Goal: Information Seeking & Learning: Find specific fact

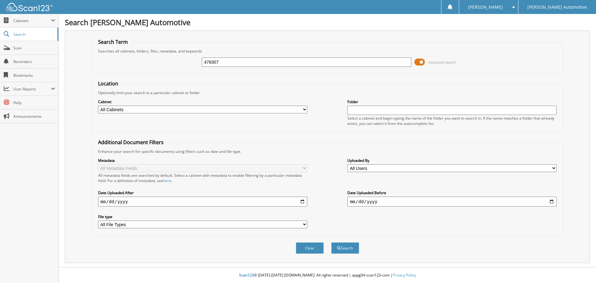
type input "478307"
click at [331, 242] on button "Search" at bounding box center [345, 247] width 28 height 11
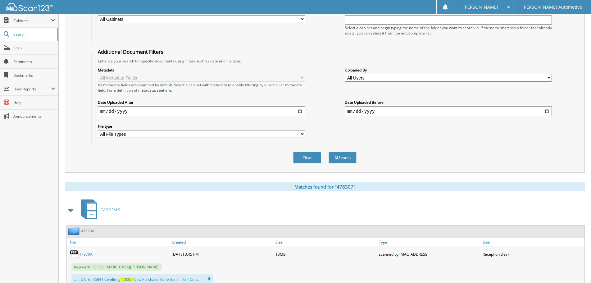
scroll to position [31, 0]
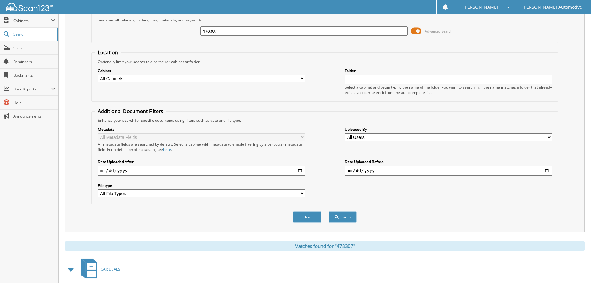
click at [234, 28] on input "478307" at bounding box center [303, 30] width 207 height 9
paste input "44"
type input "478447"
click at [328, 211] on button "Search" at bounding box center [342, 216] width 28 height 11
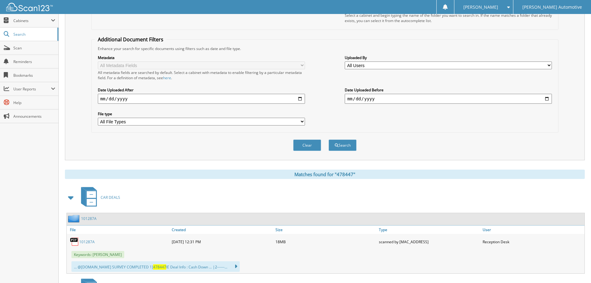
scroll to position [124, 0]
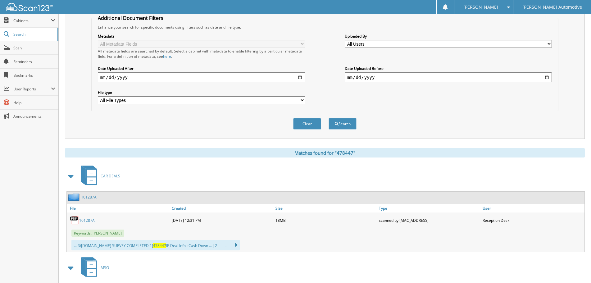
click at [90, 221] on link "101287A" at bounding box center [87, 220] width 16 height 5
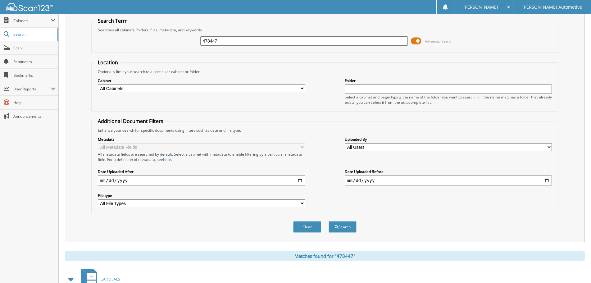
scroll to position [0, 0]
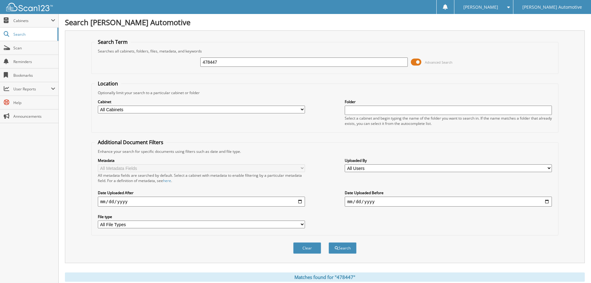
drag, startPoint x: 238, startPoint y: 61, endPoint x: 103, endPoint y: 81, distance: 135.9
click at [104, 74] on fieldset "Search Term Searches all cabinets, folders, files, metadata, and keywords 47844…" at bounding box center [324, 55] width 467 height 35
paste input "7223"
type input "477223"
click at [328, 242] on button "Search" at bounding box center [342, 247] width 28 height 11
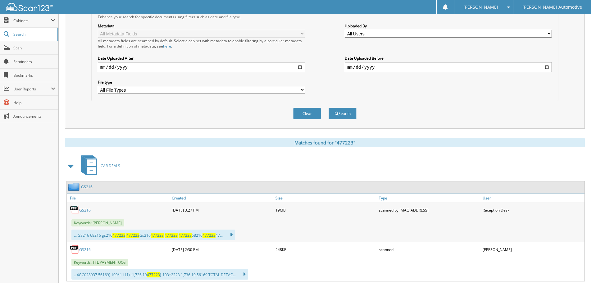
scroll to position [152, 0]
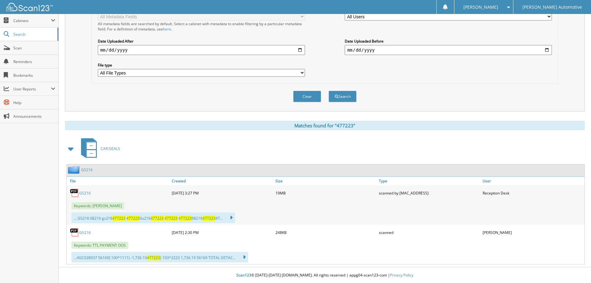
click at [563, 138] on div "CAR DEALS" at bounding box center [325, 148] width 520 height 25
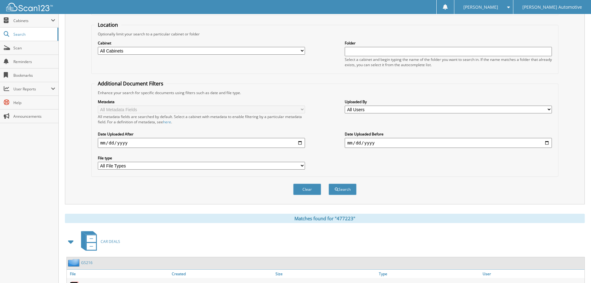
scroll to position [0, 0]
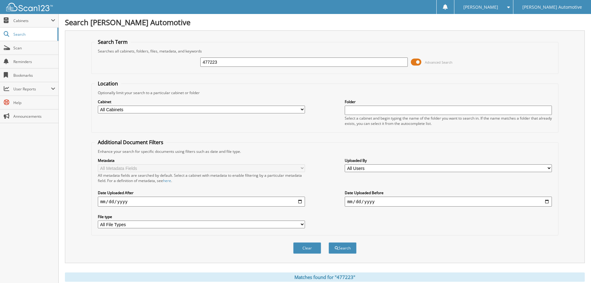
click at [223, 61] on input "477223" at bounding box center [303, 61] width 207 height 9
paste input "8547"
type input "478547"
click at [328, 242] on button "Search" at bounding box center [342, 247] width 28 height 11
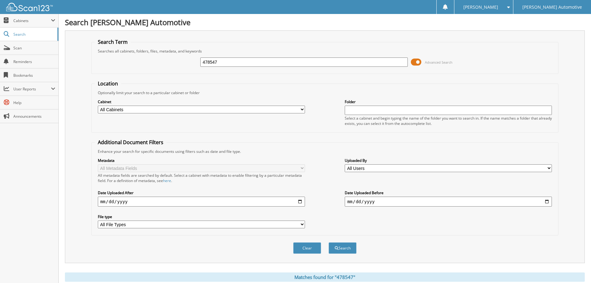
click at [242, 64] on input "478547" at bounding box center [303, 61] width 207 height 9
paste input "38"
type input "478538"
click at [328, 242] on button "Search" at bounding box center [342, 247] width 28 height 11
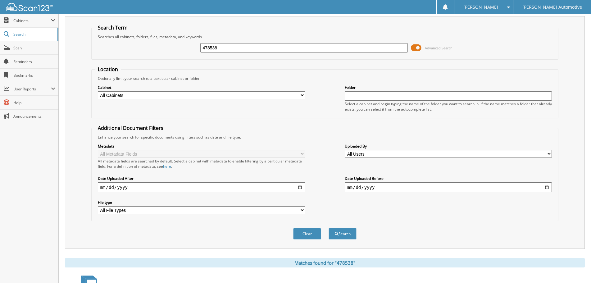
scroll to position [112, 0]
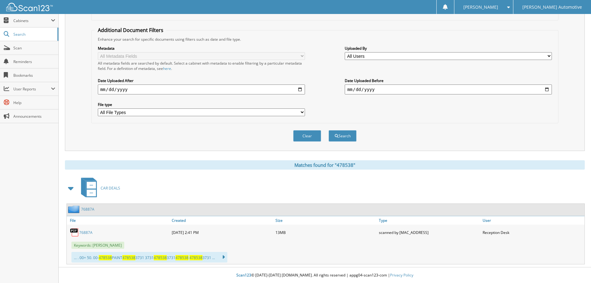
click at [89, 231] on link "76887A" at bounding box center [85, 232] width 13 height 5
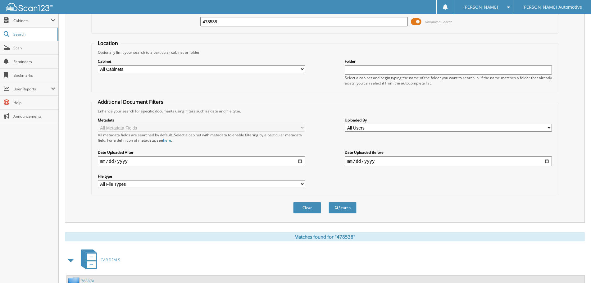
scroll to position [19, 0]
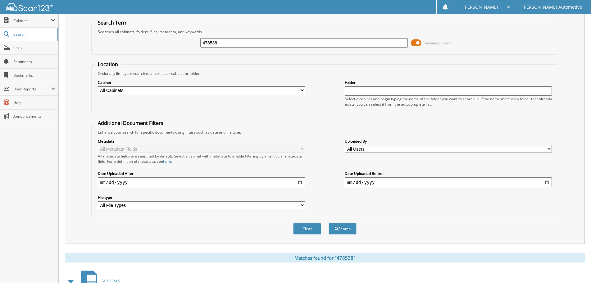
click at [244, 38] on div "478538" at bounding box center [303, 43] width 207 height 11
click at [241, 43] on input "478538" at bounding box center [303, 42] width 207 height 9
paste input "457"
type input "478457"
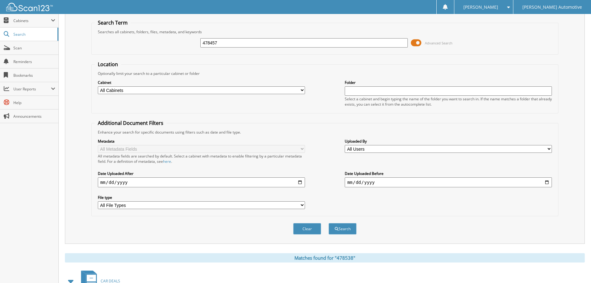
click at [328, 223] on button "Search" at bounding box center [342, 228] width 28 height 11
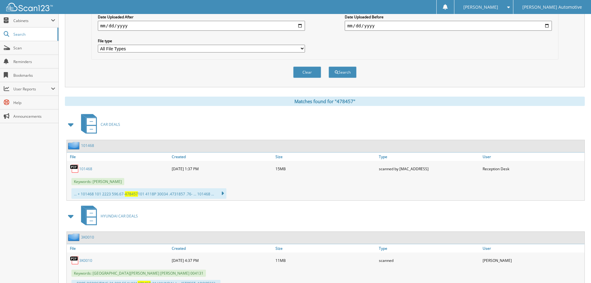
scroll to position [186, 0]
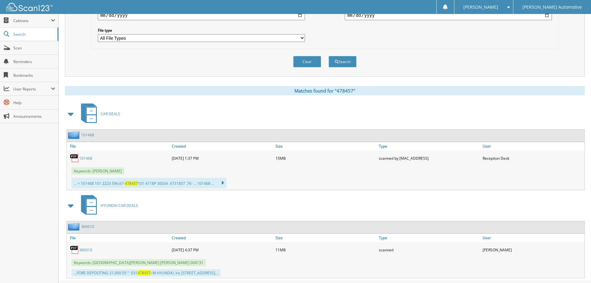
click at [83, 160] on link "101468" at bounding box center [85, 158] width 13 height 5
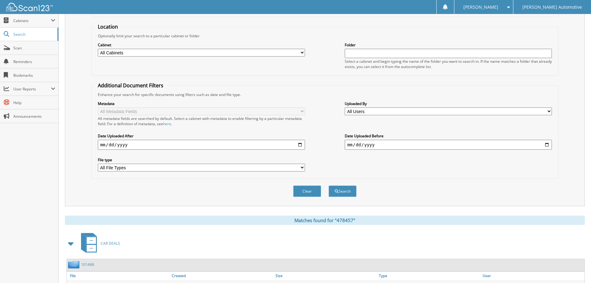
scroll to position [0, 0]
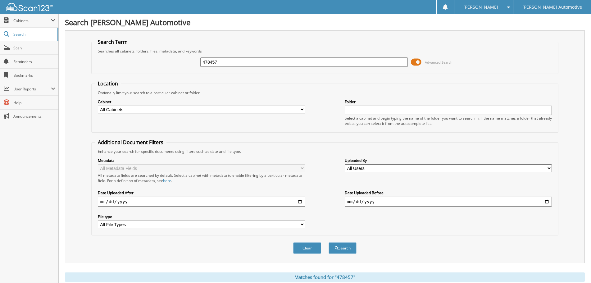
click at [277, 64] on input "478457" at bounding box center [303, 61] width 207 height 9
paste input "7944"
type input "477944"
click at [344, 250] on button "Search" at bounding box center [342, 247] width 28 height 11
